Goal: Task Accomplishment & Management: Use online tool/utility

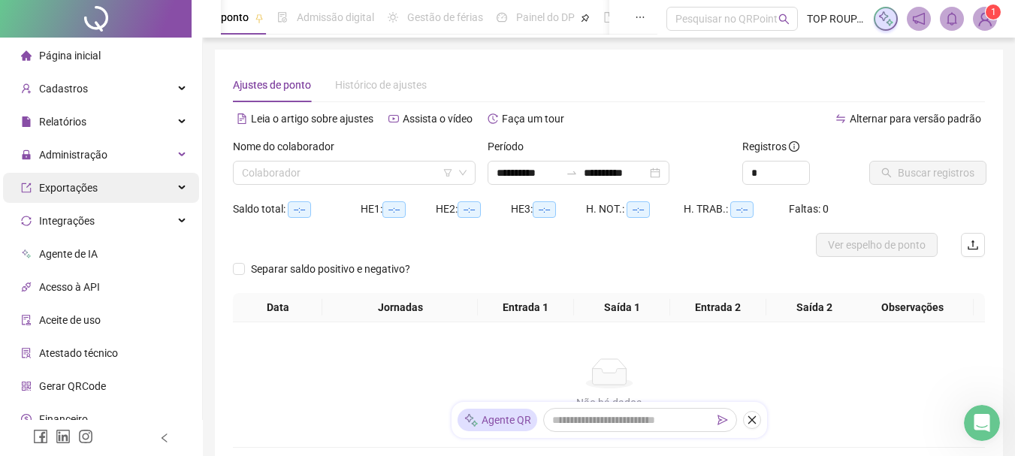
scroll to position [47, 0]
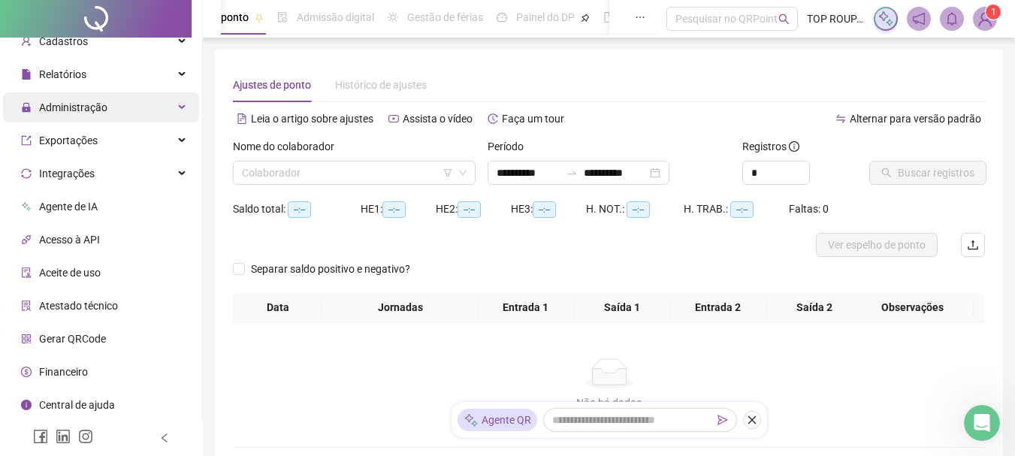
click at [94, 110] on span "Administração" at bounding box center [73, 107] width 68 height 12
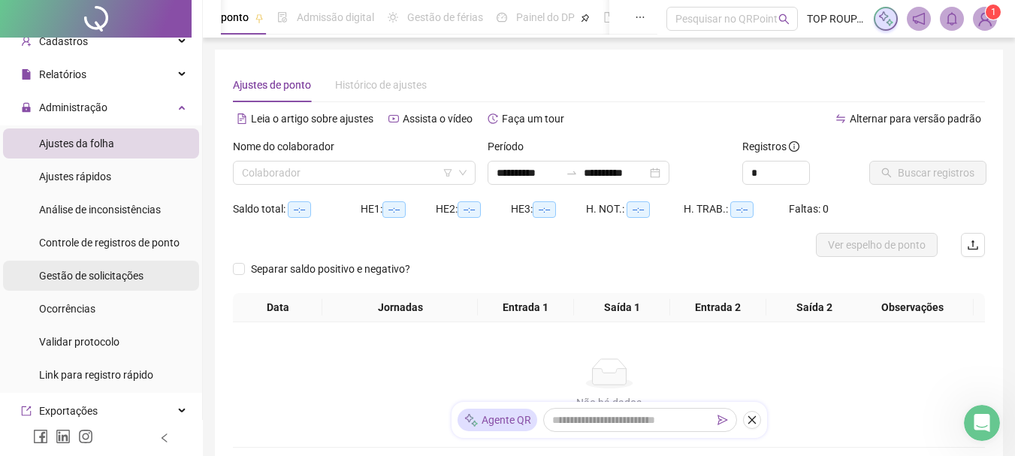
click at [93, 271] on span "Gestão de solicitações" at bounding box center [91, 276] width 104 height 12
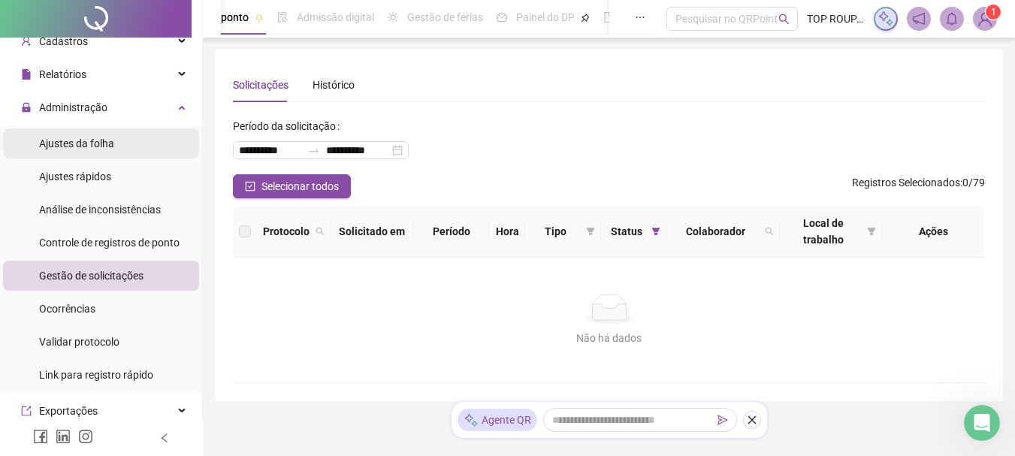
click at [96, 152] on div "Ajustes da folha" at bounding box center [76, 143] width 75 height 30
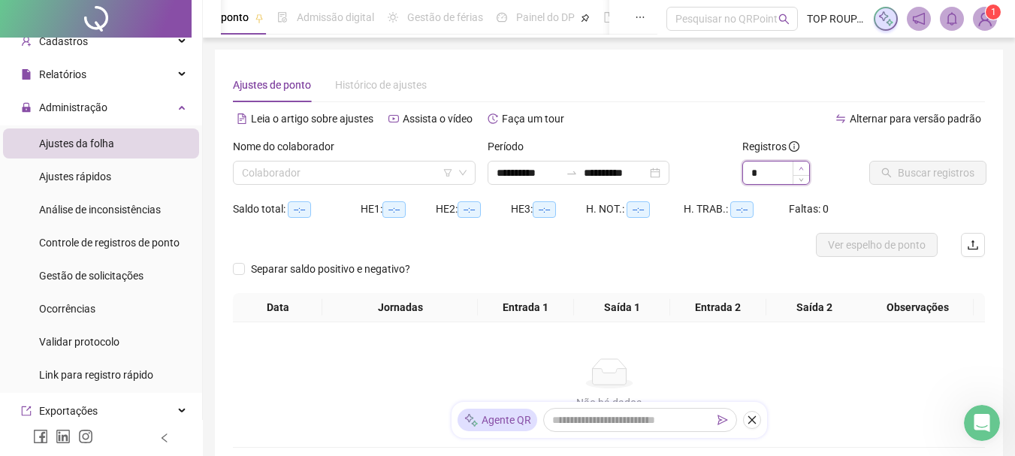
type input "*"
click at [801, 168] on icon "up" at bounding box center [800, 168] width 5 height 3
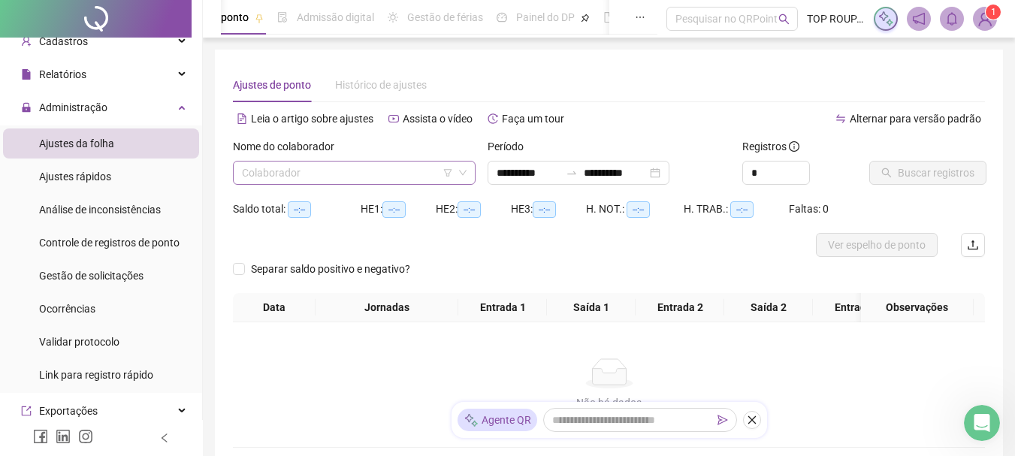
click at [374, 178] on input "search" at bounding box center [347, 173] width 211 height 23
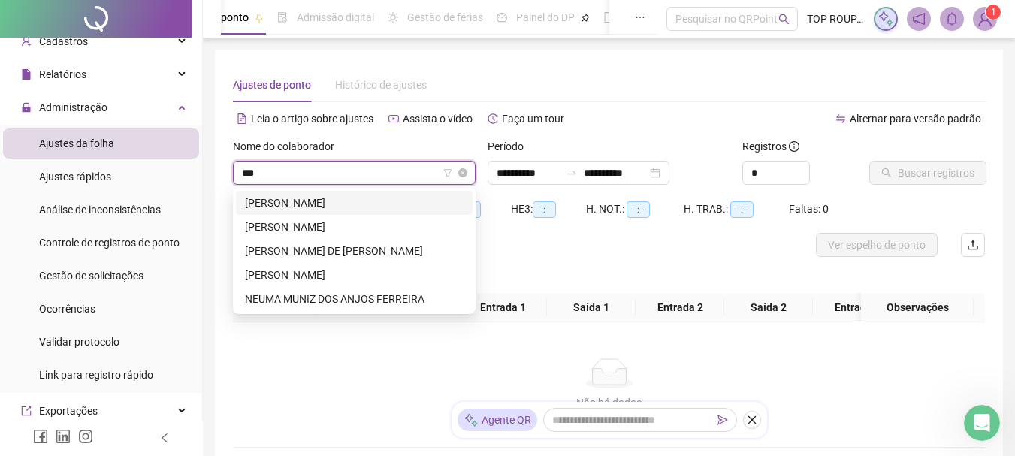
type input "****"
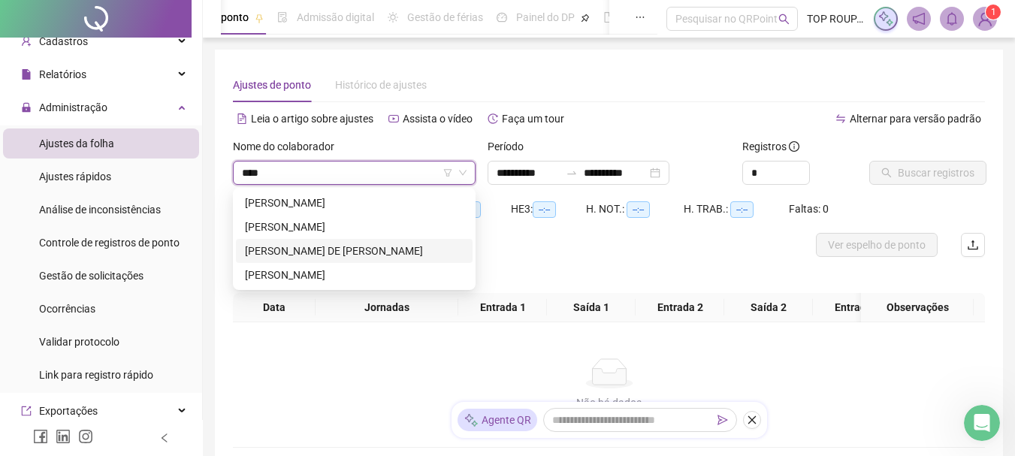
click at [365, 245] on div "[PERSON_NAME] DE [PERSON_NAME]" at bounding box center [354, 251] width 219 height 17
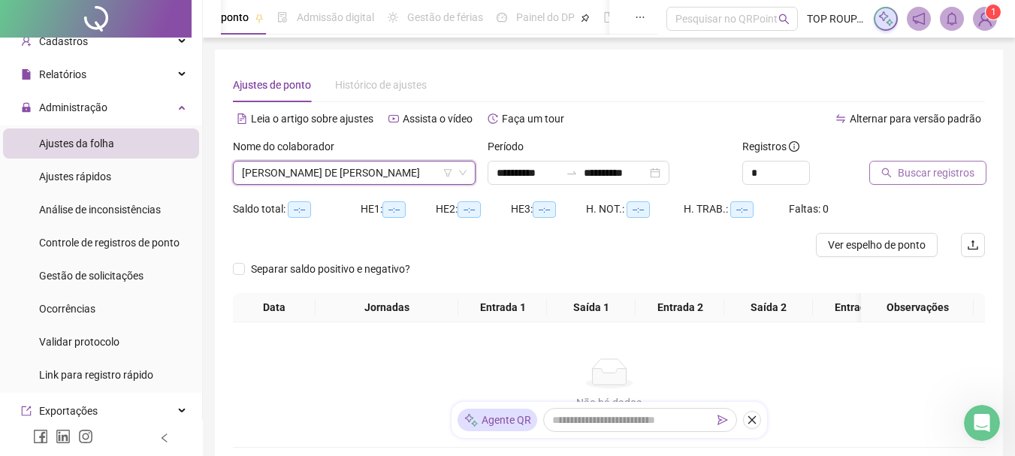
click at [896, 182] on button "Buscar registros" at bounding box center [927, 173] width 117 height 24
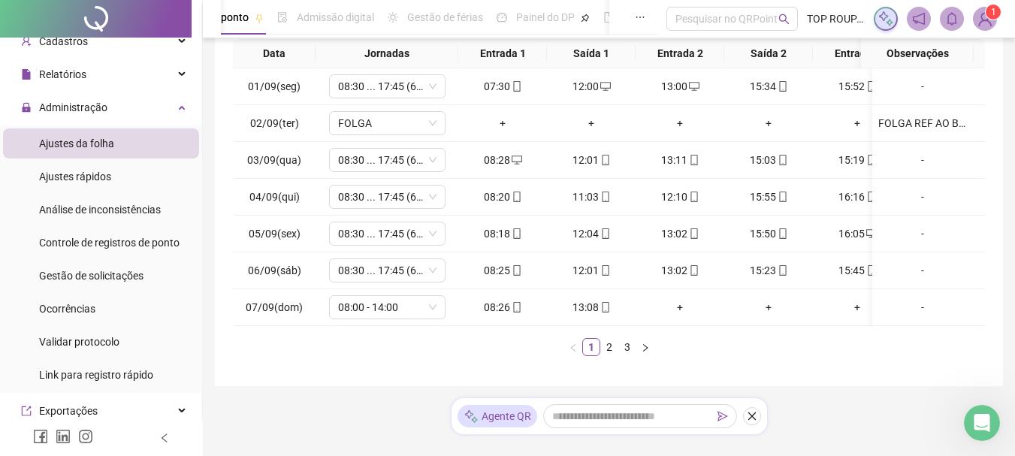
scroll to position [296, 0]
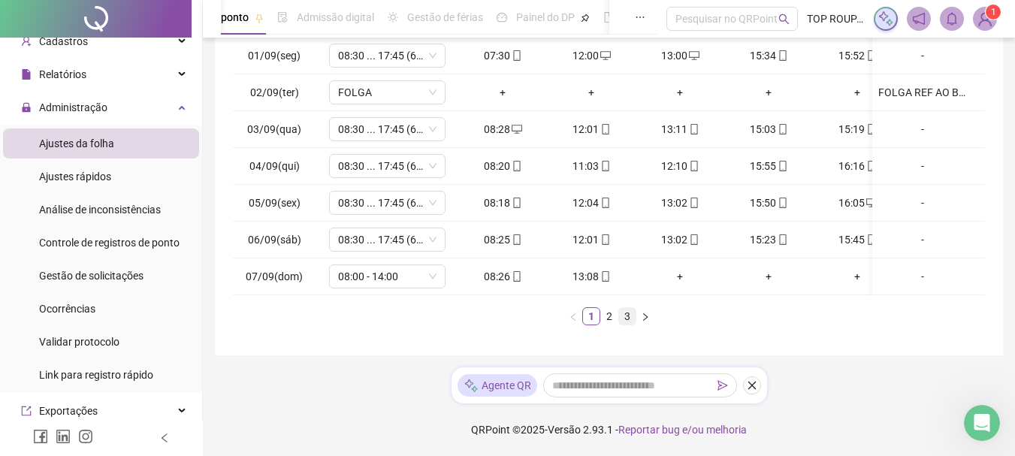
click at [634, 315] on link "3" at bounding box center [627, 316] width 17 height 17
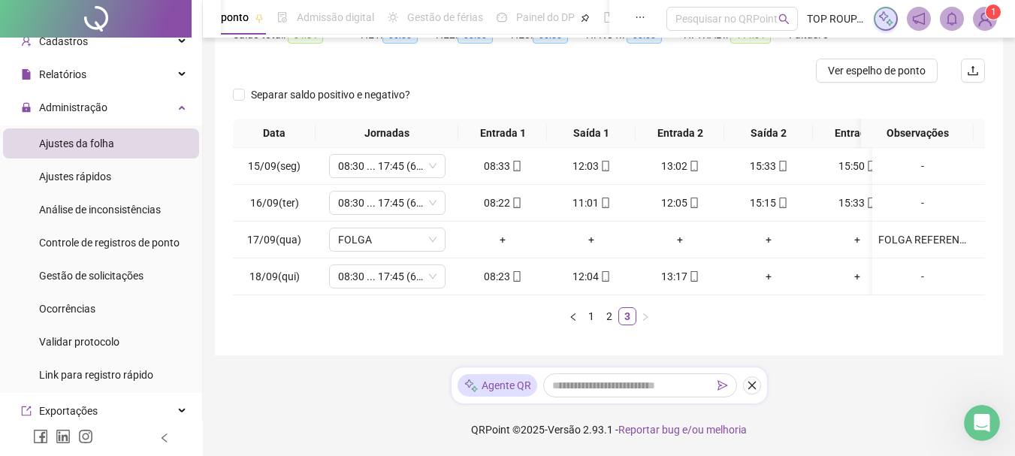
click at [701, 314] on ul "1 2 3" at bounding box center [609, 316] width 752 height 18
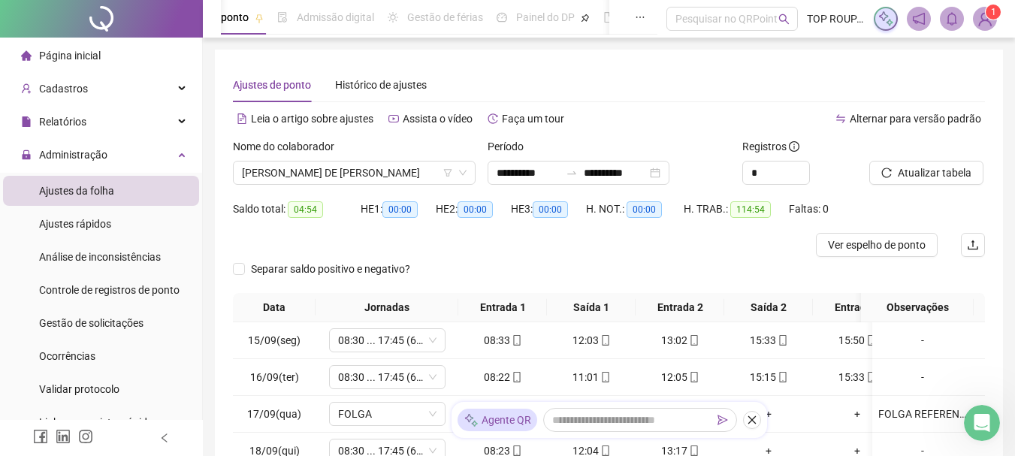
scroll to position [75, 0]
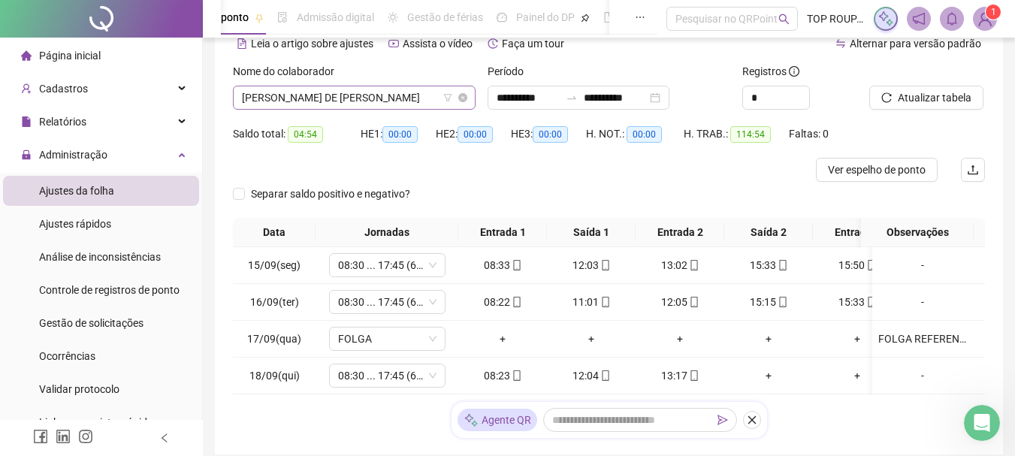
drag, startPoint x: 324, startPoint y: 110, endPoint x: 320, endPoint y: 104, distance: 7.7
click at [322, 110] on div "Nome do colaborador [PERSON_NAME] DE [PERSON_NAME]" at bounding box center [354, 92] width 255 height 59
click at [320, 102] on span "[PERSON_NAME] DE [PERSON_NAME]" at bounding box center [354, 97] width 225 height 23
